Goal: Find specific page/section

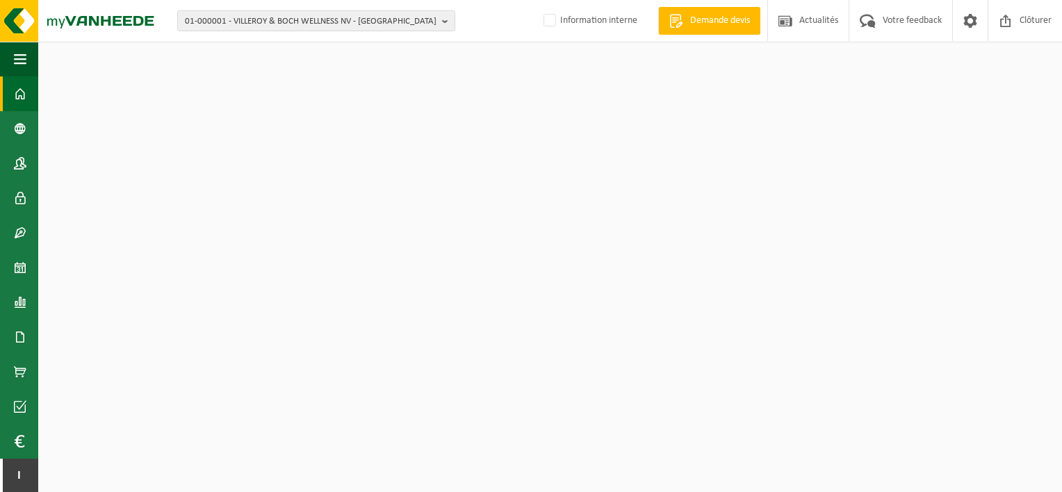
click at [252, 15] on span "01-000001 - VILLEROY & BOCH WELLNESS NV - ROESELARE" at bounding box center [311, 21] width 252 height 21
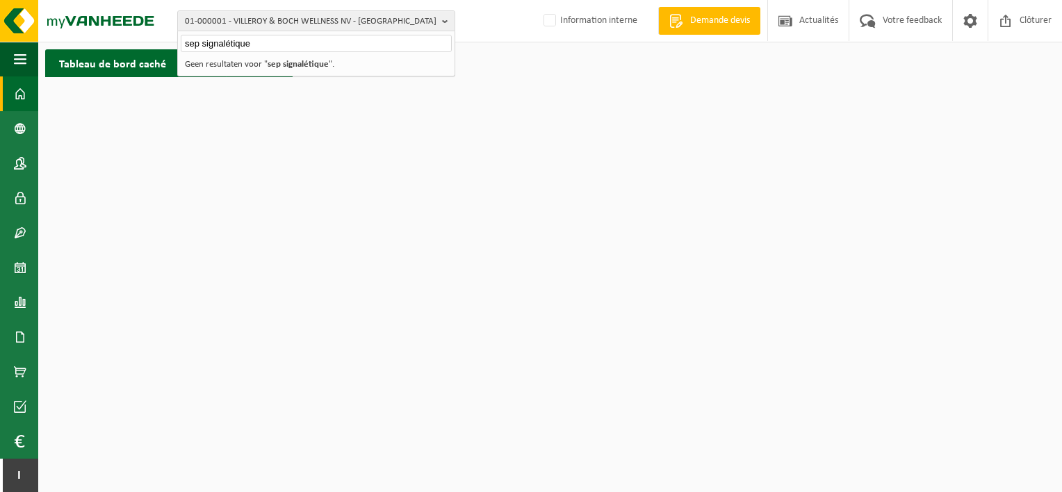
type input "sep signalétique"
drag, startPoint x: 272, startPoint y: 44, endPoint x: 138, endPoint y: 53, distance: 135.0
click at [138, 53] on div "01-000001 - VILLEROY & BOCH WELLNESS NV - ROESELARE sep signalétique 01-000001 …" at bounding box center [531, 42] width 1062 height 84
click at [209, 17] on span "01-000001 - VILLEROY & BOCH WELLNESS NV - ROESELARE" at bounding box center [311, 21] width 252 height 21
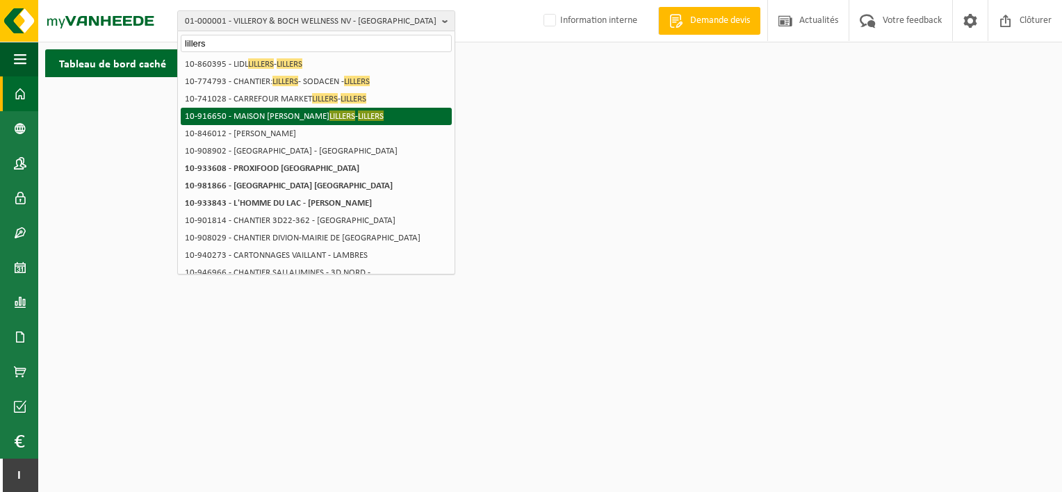
type input "lillers"
click at [329, 114] on span "LILLERS" at bounding box center [342, 115] width 26 height 10
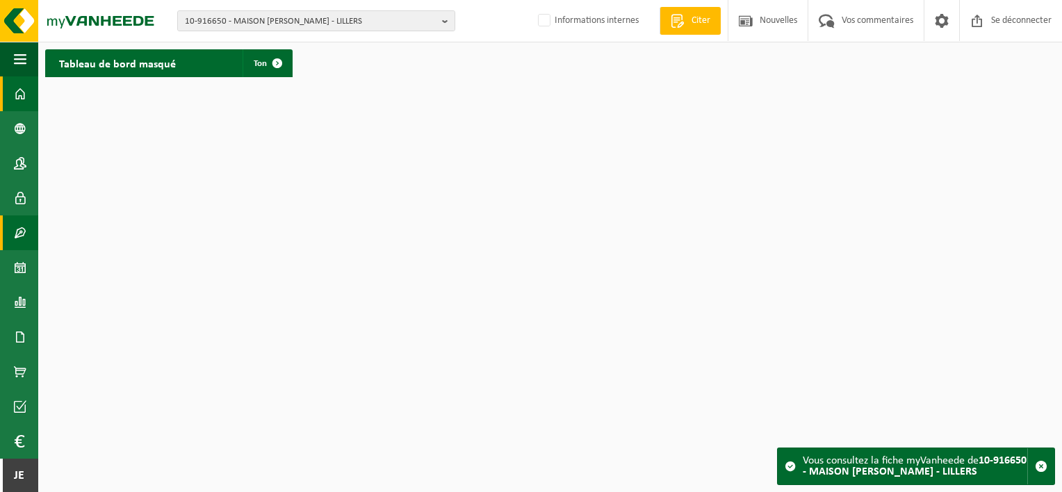
click at [17, 236] on span at bounding box center [20, 232] width 13 height 35
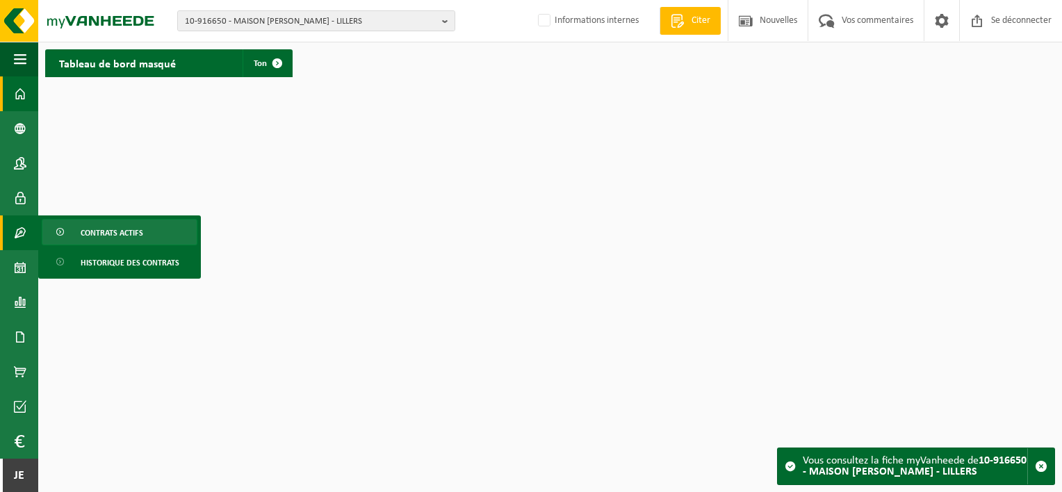
click at [86, 233] on span "Contrats actifs" at bounding box center [112, 233] width 63 height 26
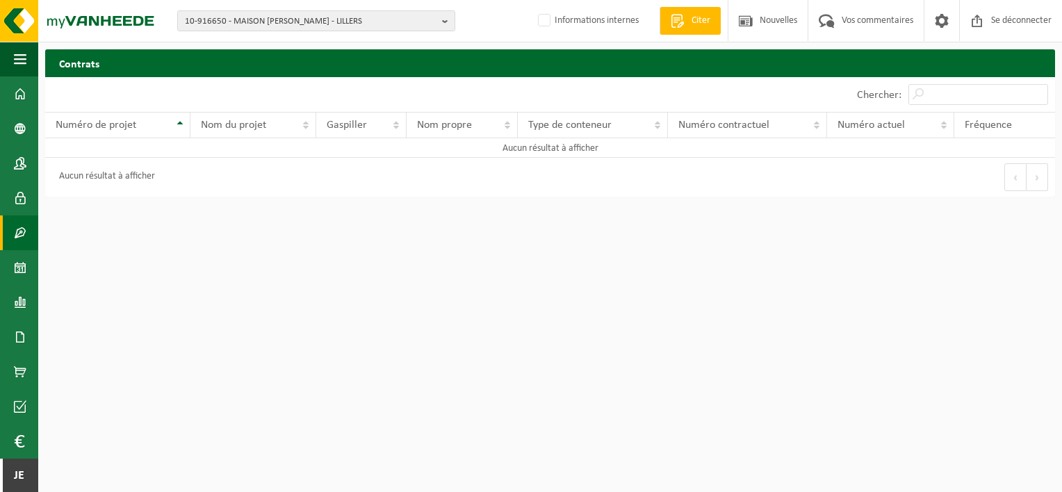
click at [22, 236] on span at bounding box center [20, 232] width 13 height 35
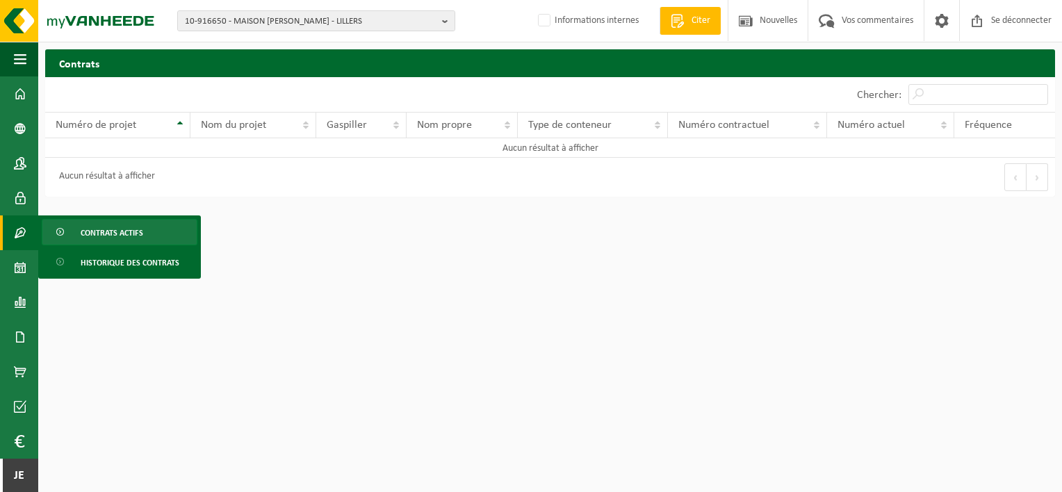
click at [102, 275] on ul "Contrats actifs Historique des contrats" at bounding box center [119, 246] width 163 height 63
click at [103, 270] on span "Historique des contrats" at bounding box center [130, 262] width 99 height 26
